Goal: Task Accomplishment & Management: Complete application form

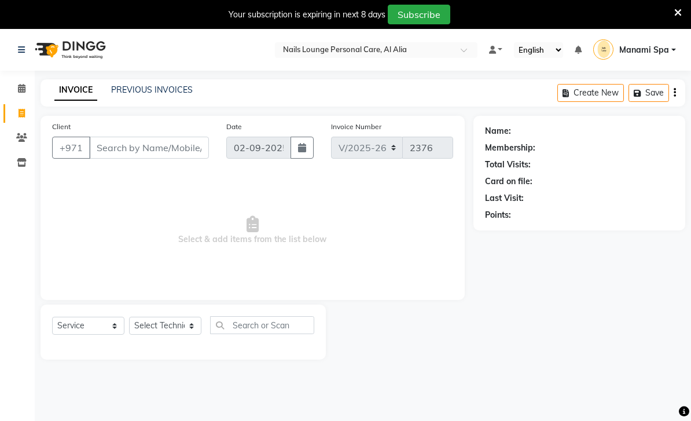
select select "6884"
select select "service"
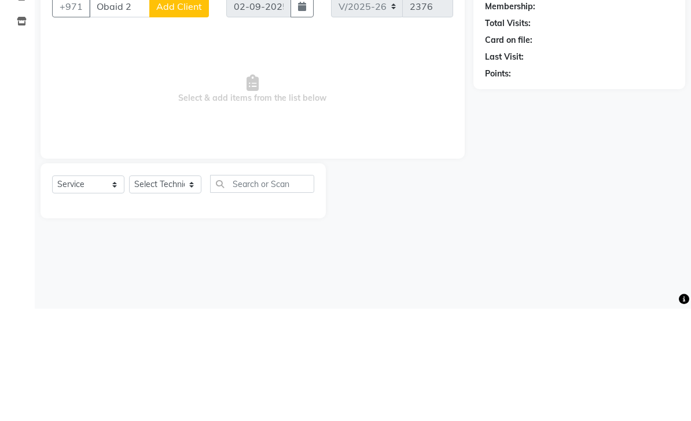
click at [355, 144] on span "Select & add items from the list below" at bounding box center [252, 202] width 401 height 116
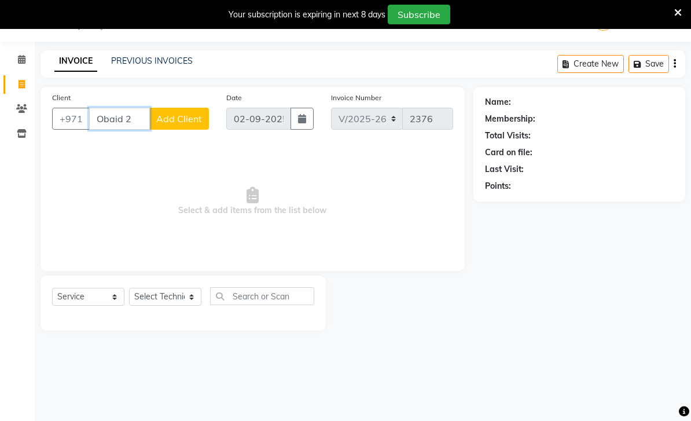
click at [141, 122] on input "Obaid 2" at bounding box center [119, 119] width 61 height 22
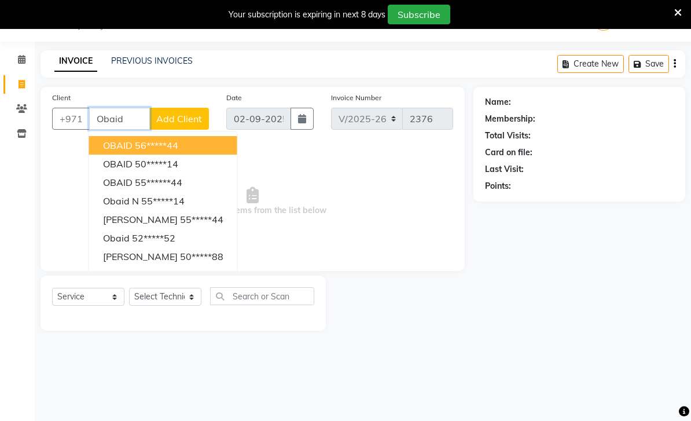
click at [175, 164] on ngb-highlight "50*****14" at bounding box center [156, 164] width 43 height 12
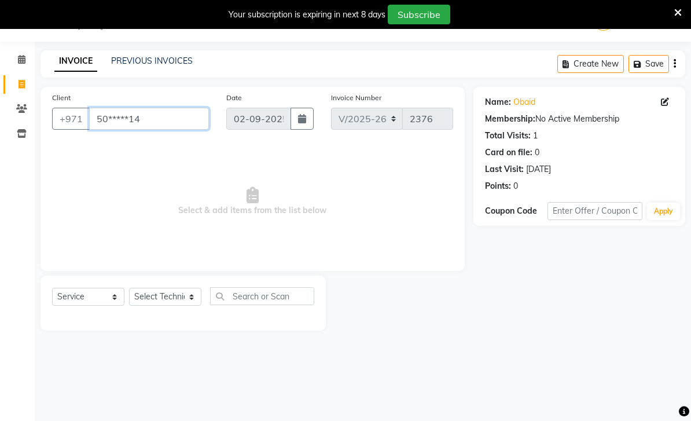
click at [190, 120] on input "50*****14" at bounding box center [149, 119] width 120 height 22
type input "5"
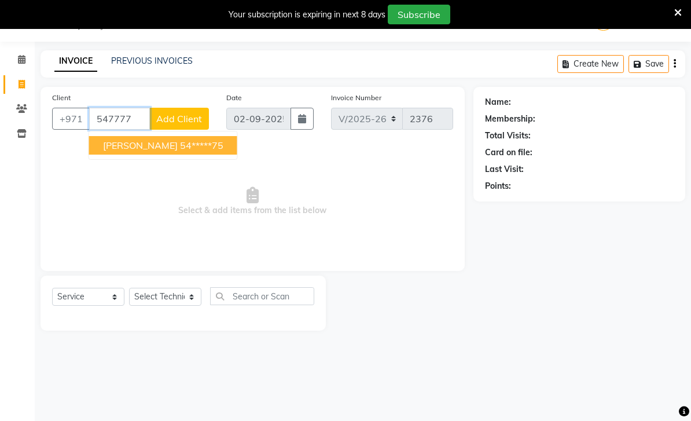
click at [191, 146] on ngb-highlight "54*****75" at bounding box center [201, 145] width 43 height 12
type input "54*****75"
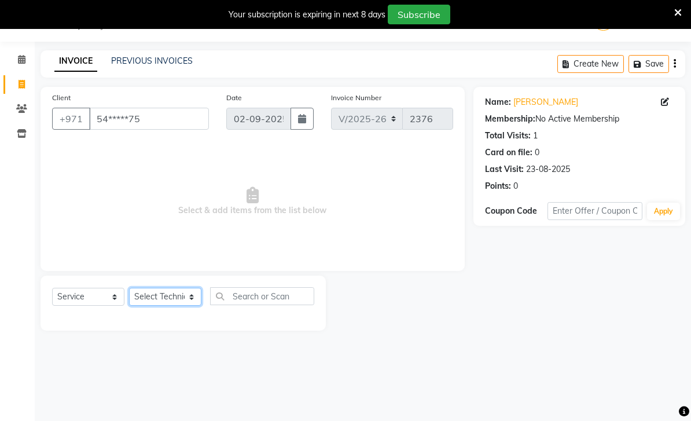
click at [199, 297] on select "Select Technician [PERSON_NAME] [PERSON_NAME] [PERSON_NAME] Spa Manami Spa 2 [P…" at bounding box center [165, 297] width 72 height 18
select select "53951"
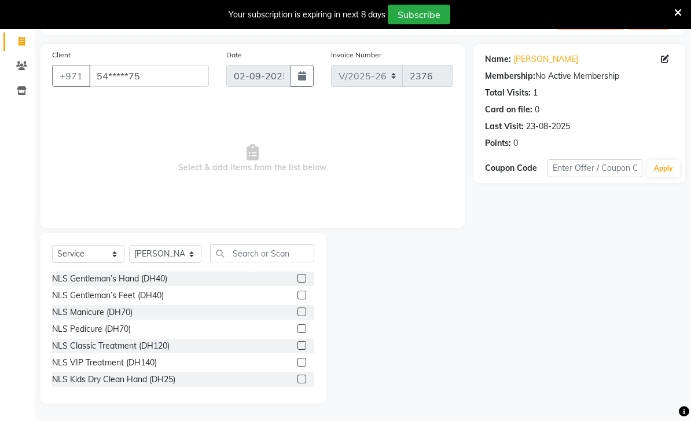
click at [159, 285] on div "NLS Gentleman’s Hand (DH40)" at bounding box center [109, 279] width 115 height 12
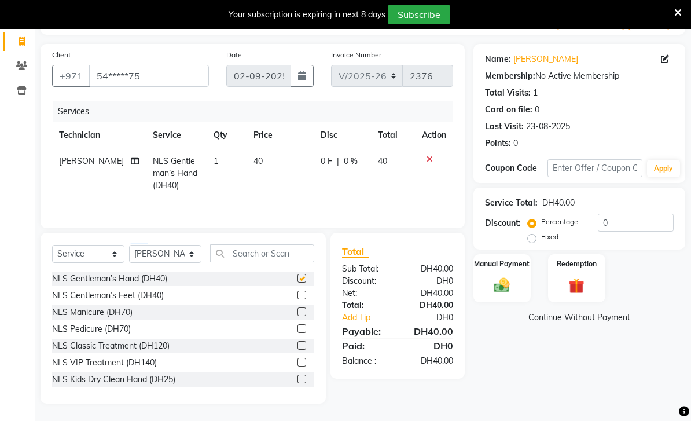
checkbox input "false"
click at [196, 263] on select "Select Technician [PERSON_NAME] [PERSON_NAME] [PERSON_NAME] Spa Manami Spa 2 [P…" at bounding box center [165, 254] width 72 height 18
select select "71417"
click at [128, 335] on div "NLS Pedicure (DH70)" at bounding box center [91, 329] width 79 height 12
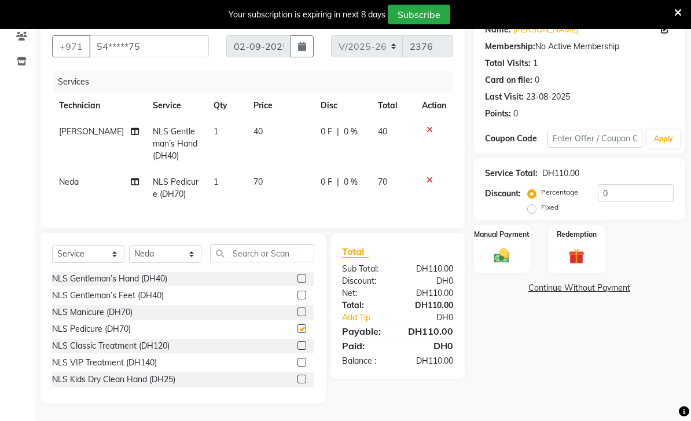
checkbox input "false"
click at [498, 200] on div "Discount:" at bounding box center [503, 194] width 36 height 12
click at [498, 265] on img at bounding box center [501, 256] width 25 height 18
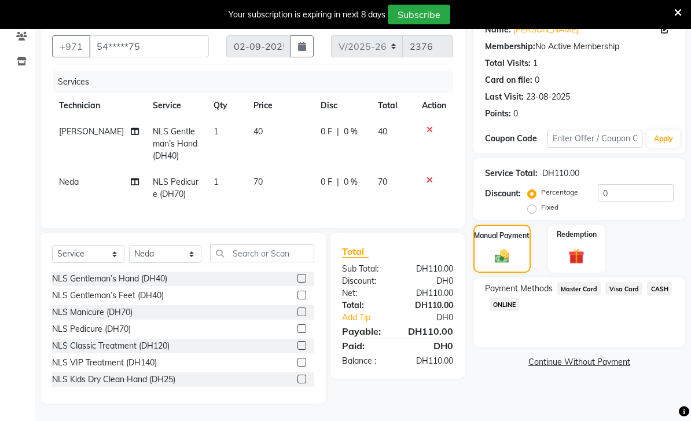
click at [626, 295] on span "Visa Card" at bounding box center [623, 288] width 37 height 13
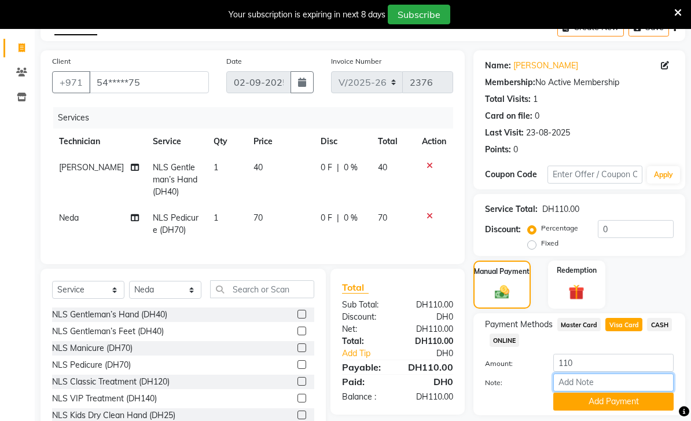
click at [598, 388] on input "Note:" at bounding box center [613, 382] width 120 height 18
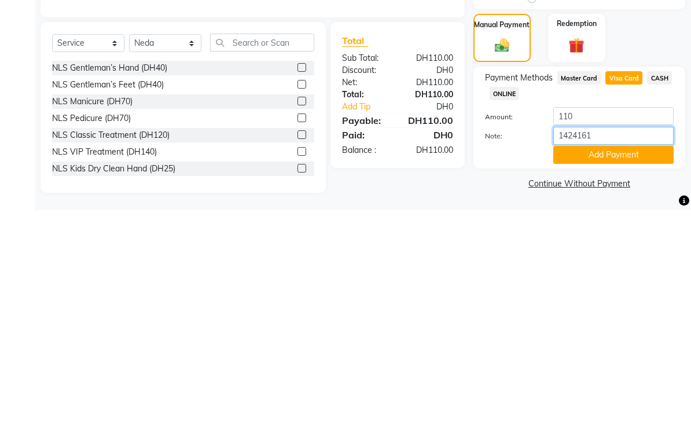
type input "14241619"
click at [614, 357] on button "Add Payment" at bounding box center [613, 366] width 120 height 18
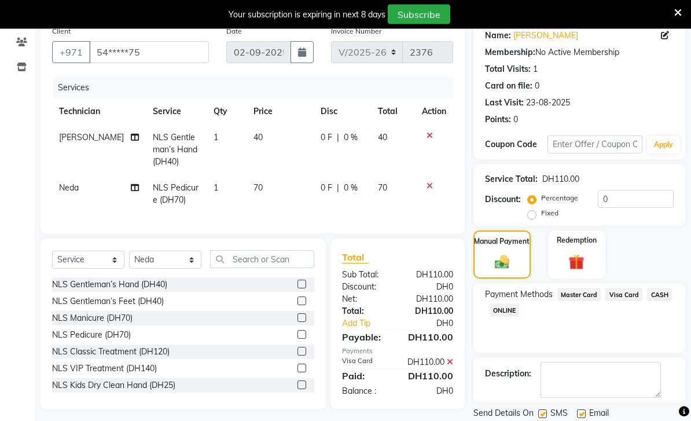
scroll to position [98, 0]
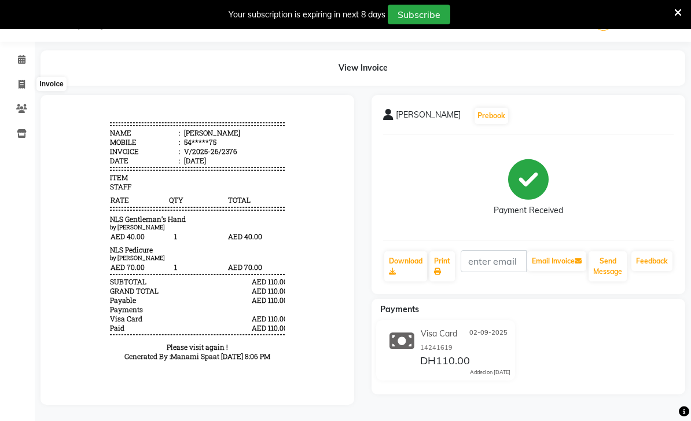
click at [20, 85] on icon at bounding box center [22, 84] width 6 height 9
select select "service"
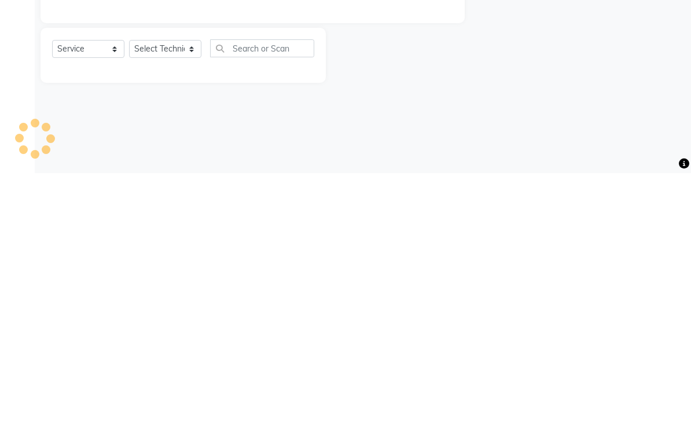
type input "2377"
select select "6884"
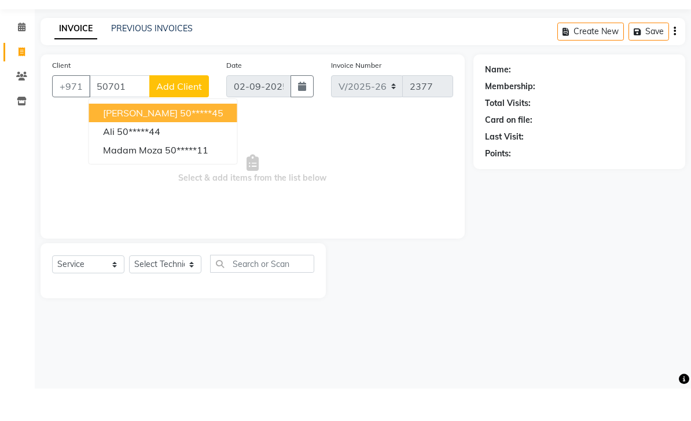
click at [164, 136] on button "Ali 50*****45" at bounding box center [163, 145] width 148 height 19
type input "50*****45"
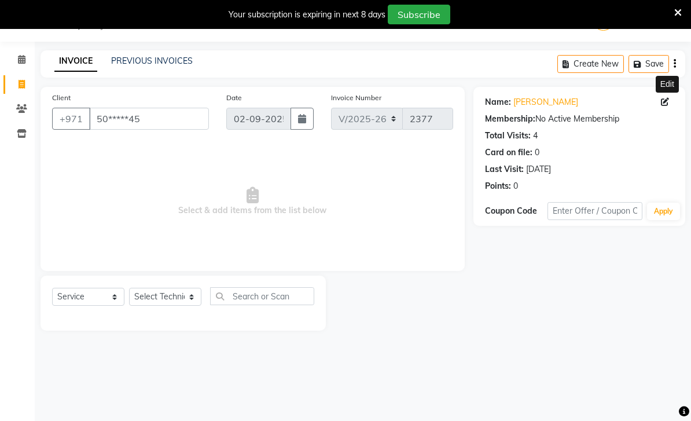
click at [667, 106] on icon at bounding box center [665, 102] width 8 height 8
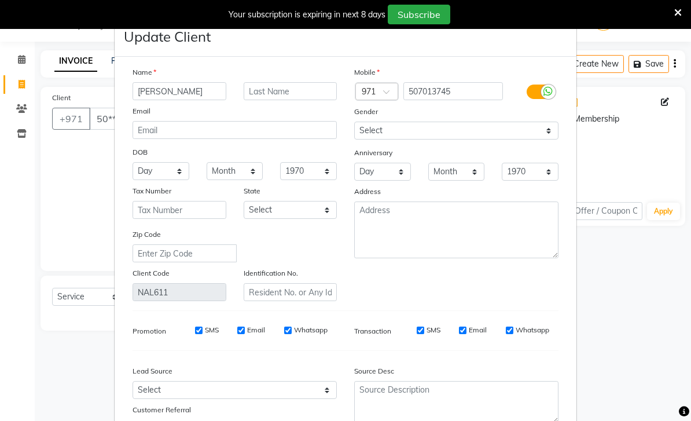
click at [193, 95] on input "[PERSON_NAME]" at bounding box center [180, 91] width 94 height 18
type input "[PERSON_NAME]"
click at [644, 166] on ngb-modal-window "Update Client Name [PERSON_NAME] Email DOB Day 01 02 03 04 05 06 07 08 09 10 11…" at bounding box center [345, 210] width 691 height 421
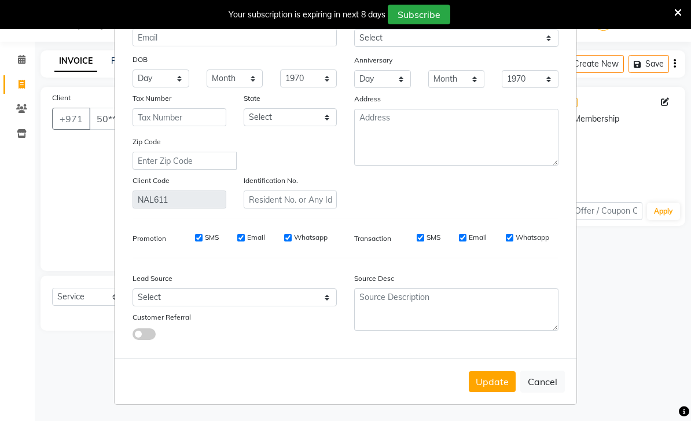
scroll to position [93, 0]
click at [503, 381] on button "Update" at bounding box center [492, 381] width 47 height 21
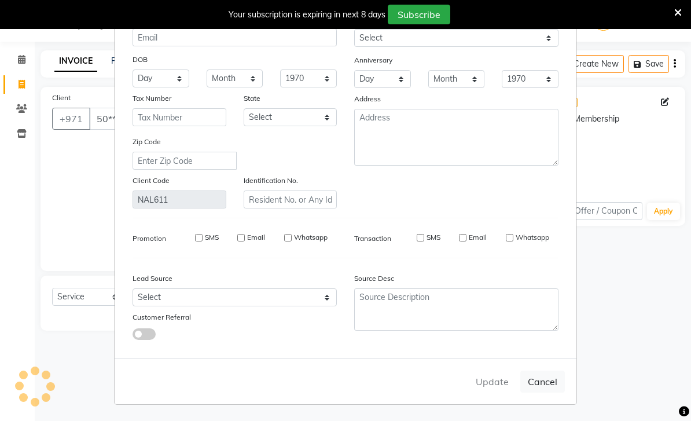
select select
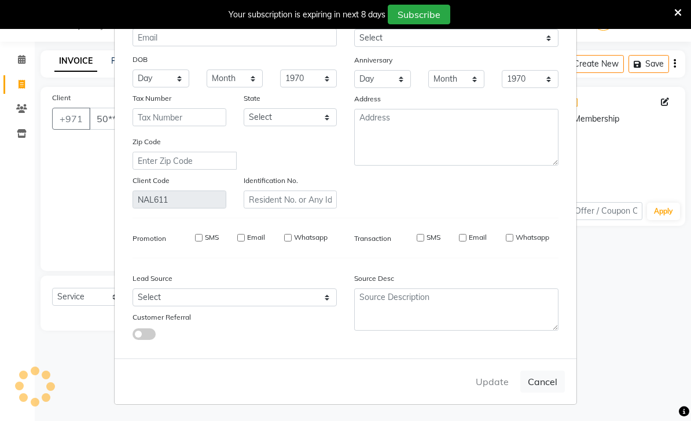
select select
checkbox input "false"
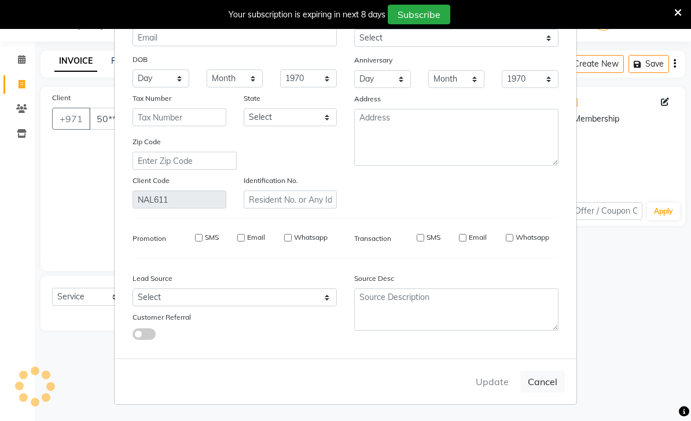
checkbox input "false"
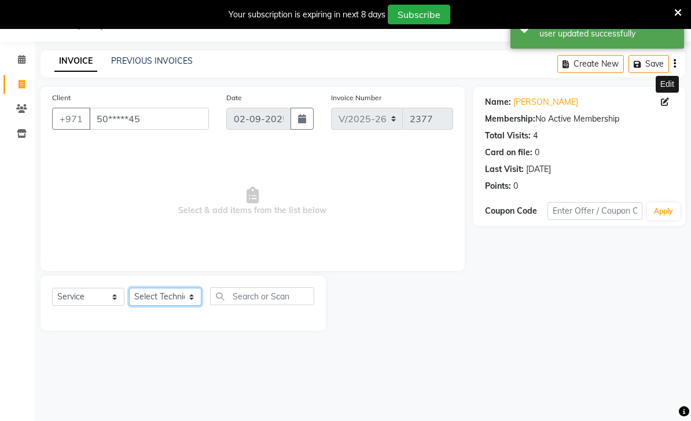
click at [197, 302] on select "Select Technician [PERSON_NAME] [PERSON_NAME] [PERSON_NAME] Spa Manami Spa 2 [P…" at bounding box center [165, 297] width 72 height 18
select select "53950"
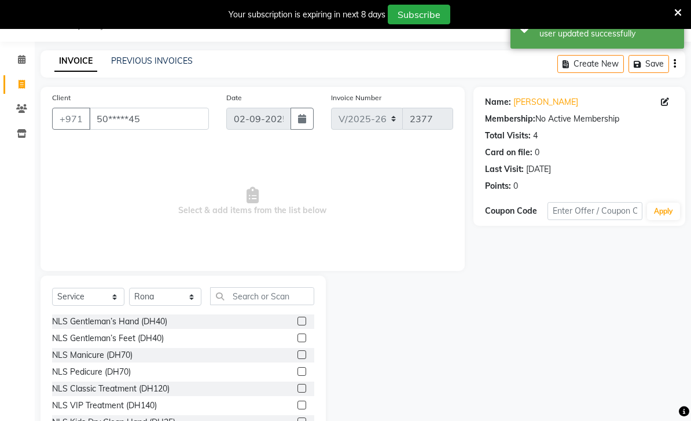
click at [166, 388] on div "NLS Classic Treatment (DH120)" at bounding box center [110, 389] width 117 height 12
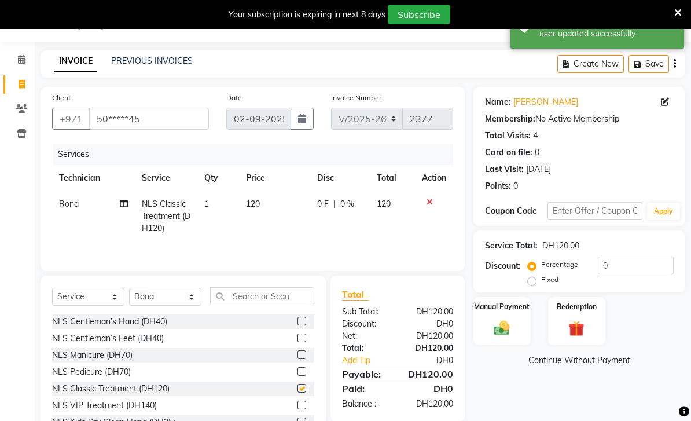
checkbox input "false"
click at [124, 207] on icon at bounding box center [124, 204] width 8 height 8
select select "53950"
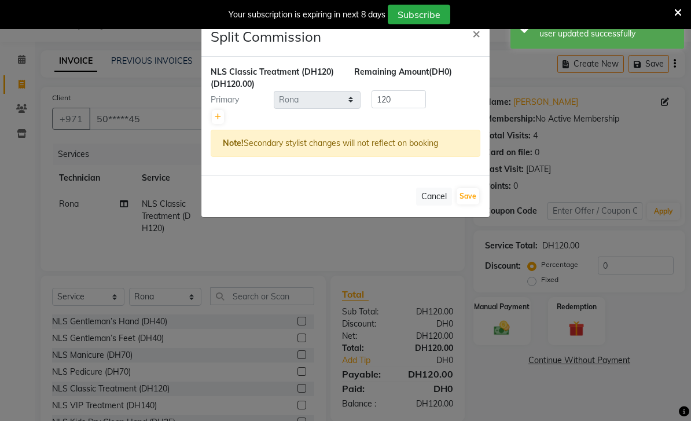
click at [220, 118] on icon at bounding box center [218, 116] width 6 height 7
type input "60"
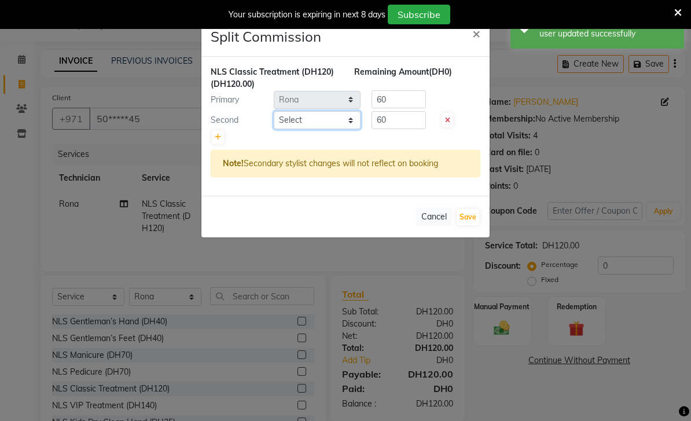
click at [348, 124] on select "Select [PERSON_NAME] [PERSON_NAME] [PERSON_NAME] Spa Manami Spa 2 [PERSON_NAME]…" at bounding box center [317, 120] width 87 height 18
select select "87540"
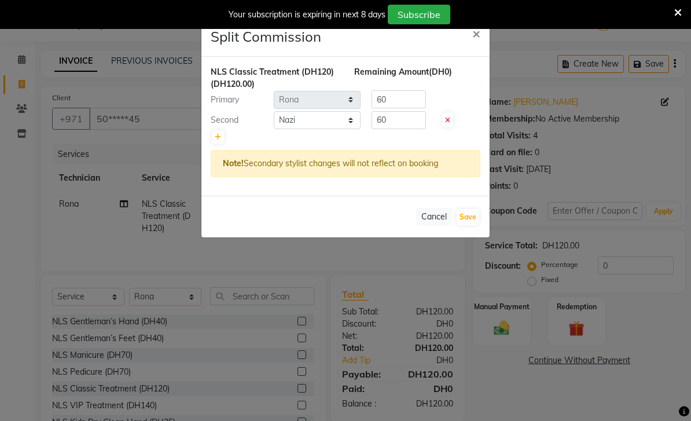
click at [471, 218] on button "Save" at bounding box center [468, 217] width 23 height 16
select select "Select"
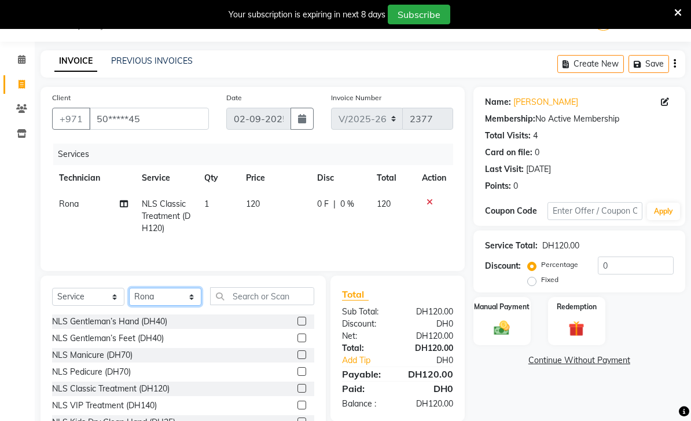
click at [195, 300] on select "Select Technician [PERSON_NAME] [PERSON_NAME] [PERSON_NAME] Spa Manami Spa 2 [P…" at bounding box center [165, 297] width 72 height 18
select select "87540"
click at [302, 298] on input "text" at bounding box center [262, 296] width 104 height 18
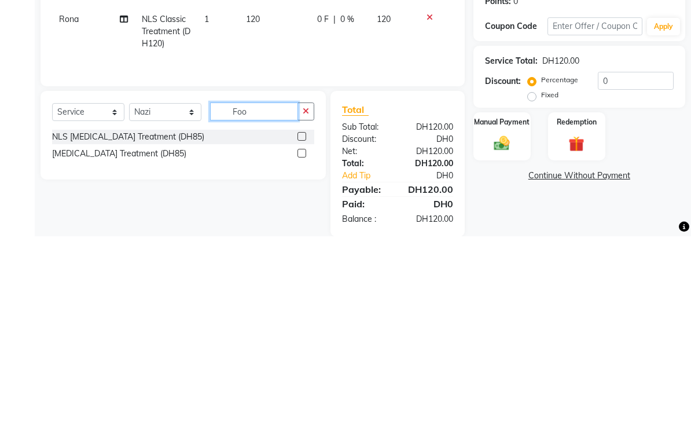
type input "Foo"
click at [302, 333] on label at bounding box center [301, 337] width 9 height 9
click at [302, 335] on input "checkbox" at bounding box center [301, 339] width 8 height 8
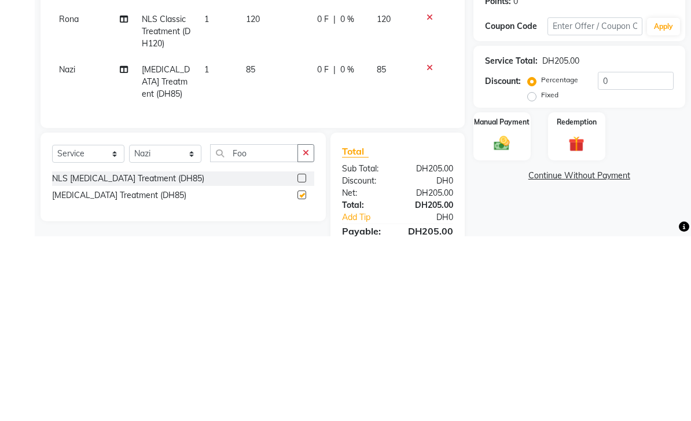
scroll to position [47, 0]
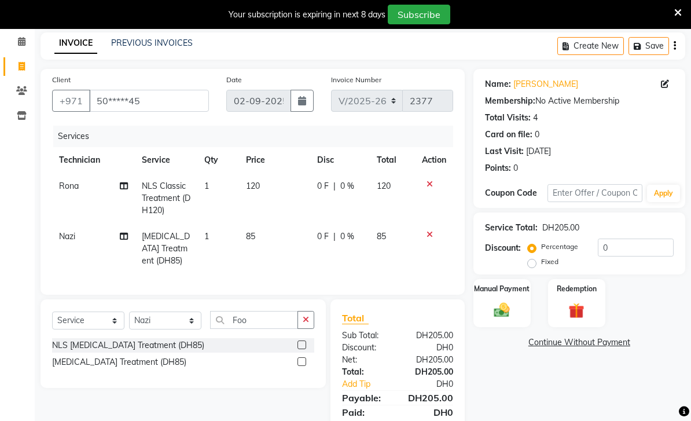
checkbox input "false"
click at [513, 306] on img at bounding box center [501, 310] width 25 height 18
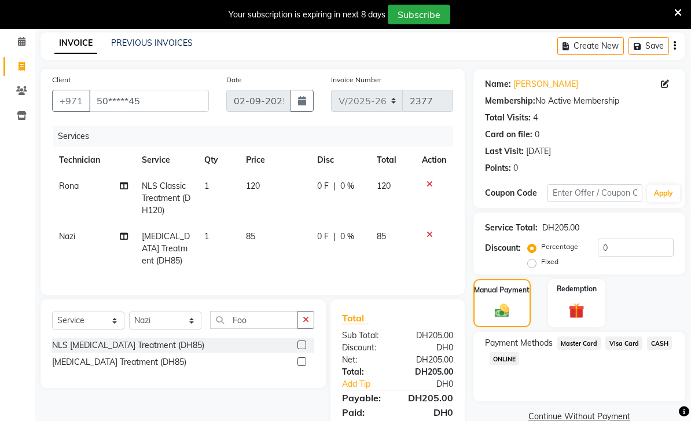
click at [627, 341] on span "Visa Card" at bounding box center [623, 342] width 37 height 13
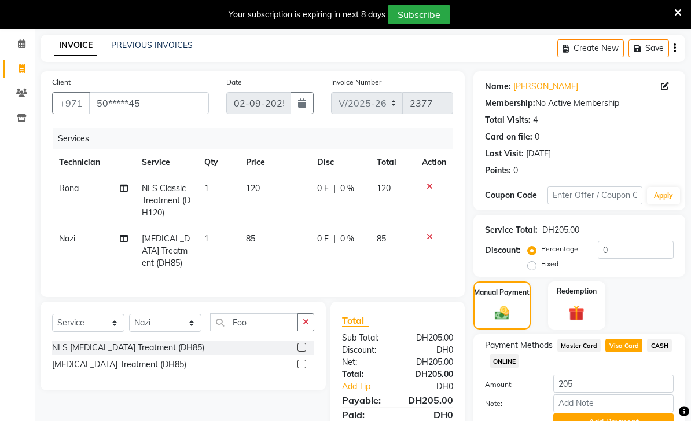
scroll to position [65, 0]
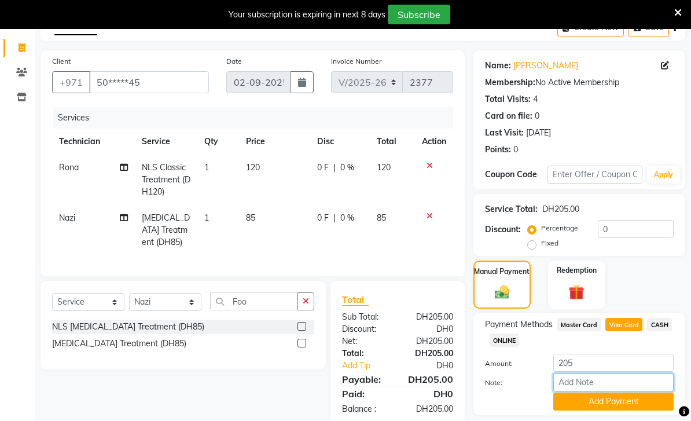
click at [607, 383] on input "Note:" at bounding box center [613, 382] width 120 height 18
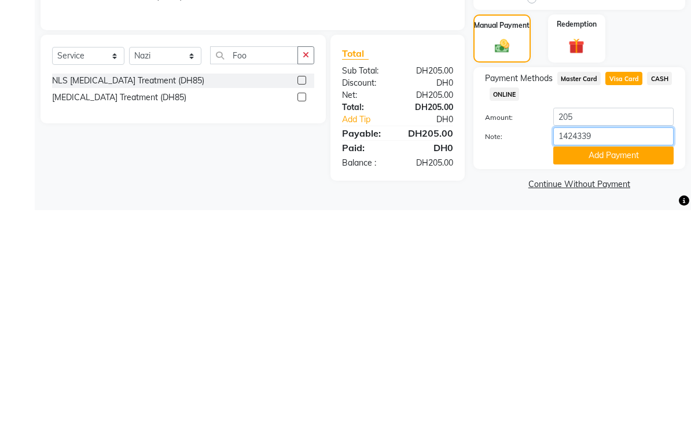
type input "14243392"
click at [630, 357] on button "Add Payment" at bounding box center [613, 366] width 120 height 18
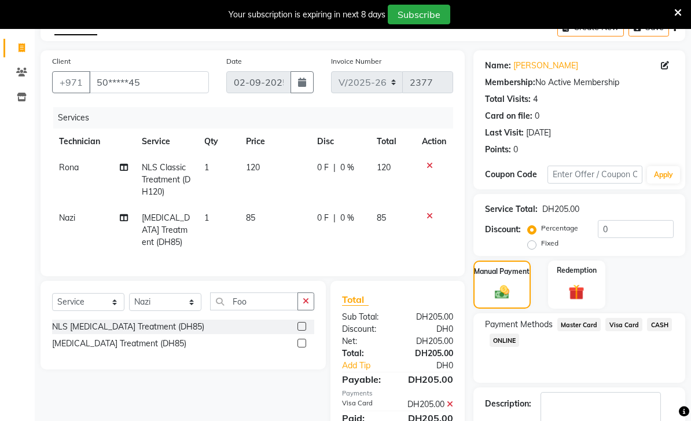
scroll to position [98, 0]
